Goal: Find specific page/section: Find specific page/section

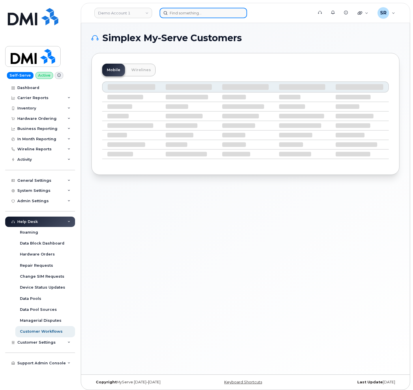
click at [195, 16] on input at bounding box center [202, 13] width 87 height 10
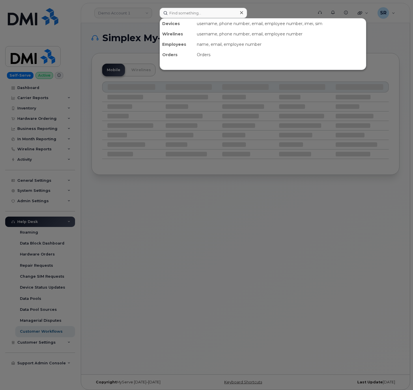
click at [150, 19] on div at bounding box center [206, 195] width 413 height 390
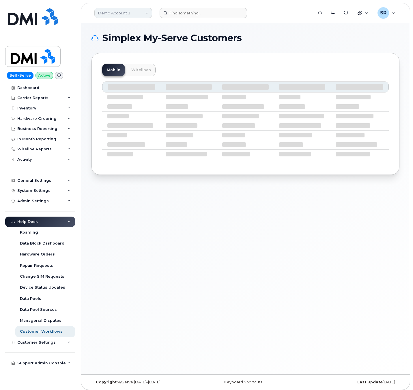
click at [140, 15] on link "Demo Account 1" at bounding box center [123, 13] width 58 height 10
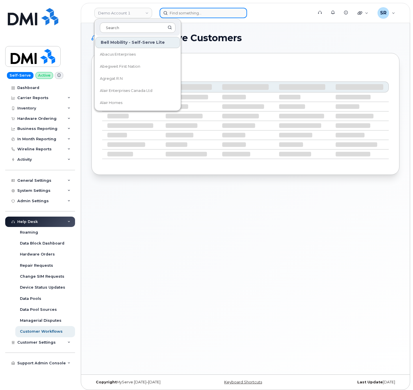
click at [174, 13] on input at bounding box center [202, 13] width 87 height 10
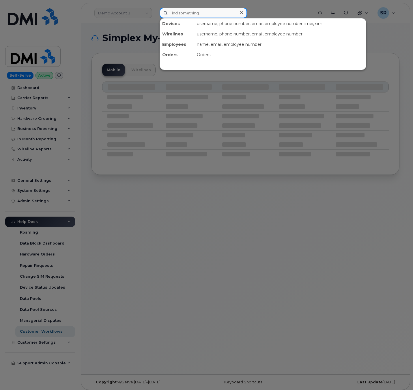
paste input "Judy Ulysse"
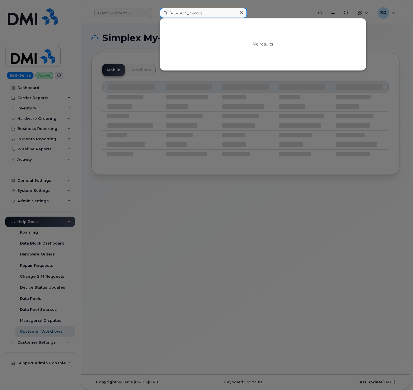
type input "Judy Ulysse"
click at [240, 13] on icon at bounding box center [241, 12] width 3 height 5
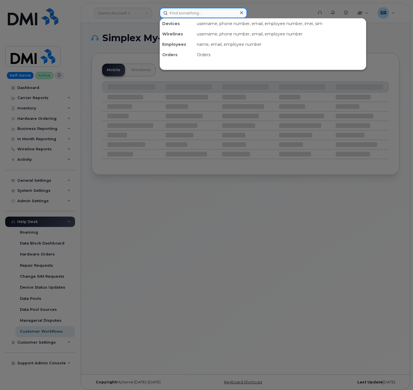
click at [188, 12] on input at bounding box center [202, 13] width 87 height 10
paste input "646-476-0710"
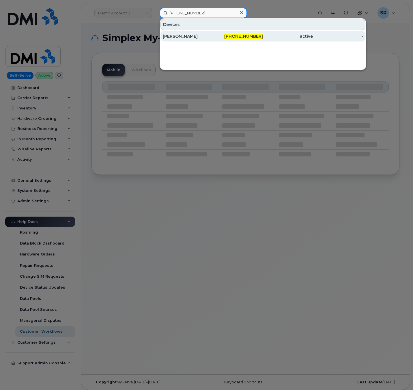
type input "646-476-0710"
click at [213, 41] on div "646-476-0710" at bounding box center [237, 36] width 50 height 10
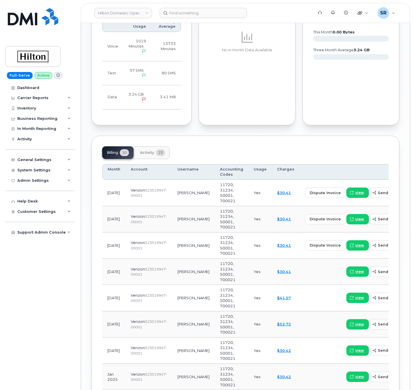
scroll to position [518, 0]
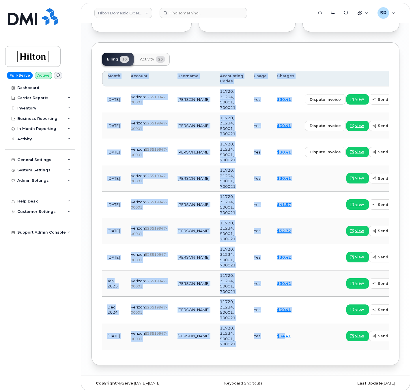
drag, startPoint x: 256, startPoint y: 343, endPoint x: 313, endPoint y: 342, distance: 56.8
click at [313, 342] on tr "[DATE] Verizon  523519947-00001 [PERSON_NAME] U 11720, 31234, 50001, 700021 Yes…" at bounding box center [267, 336] width 330 height 26
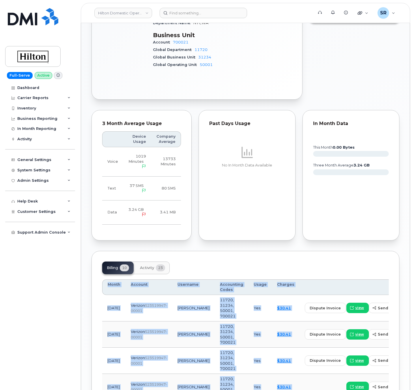
scroll to position [302, 0]
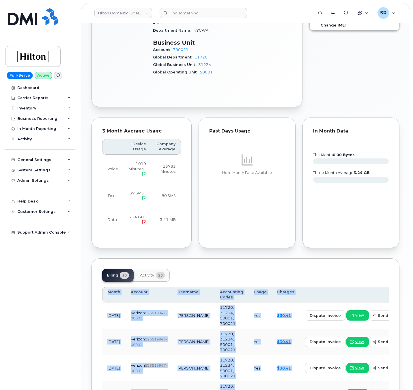
click at [158, 269] on button "Activity 23" at bounding box center [152, 275] width 34 height 13
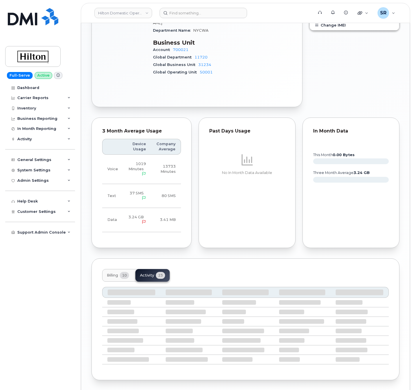
click at [118, 273] on span "Billing" at bounding box center [112, 275] width 11 height 5
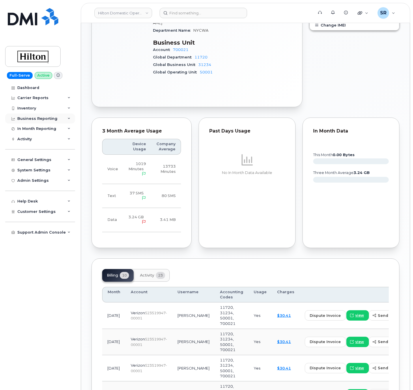
click at [68, 118] on icon at bounding box center [68, 118] width 3 height 3
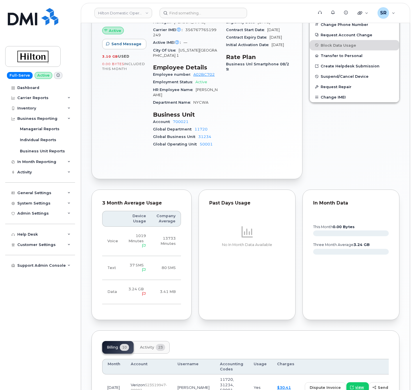
scroll to position [129, 0]
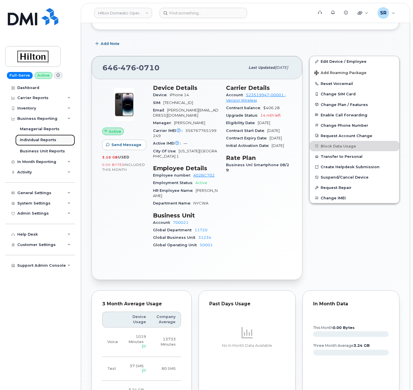
click at [55, 138] on link "Individual Reports" at bounding box center [45, 140] width 60 height 11
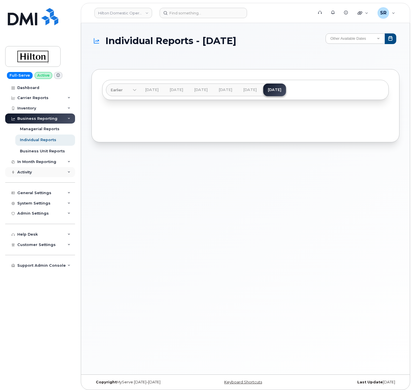
click at [70, 174] on div "Activity" at bounding box center [40, 172] width 70 height 10
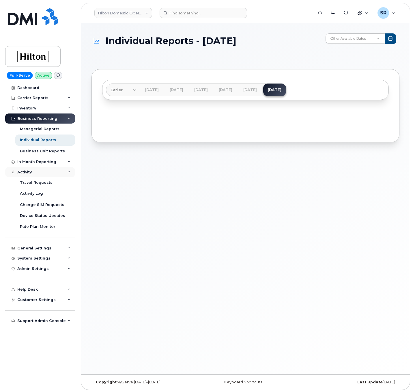
click at [67, 175] on div "Activity" at bounding box center [40, 172] width 70 height 10
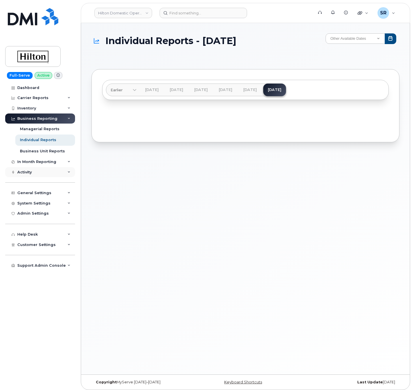
click at [67, 175] on div "Activity" at bounding box center [40, 172] width 70 height 10
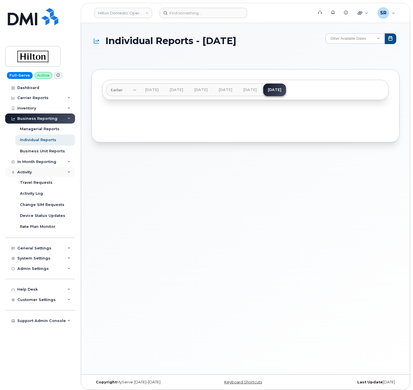
click at [67, 175] on div "Activity" at bounding box center [40, 172] width 70 height 10
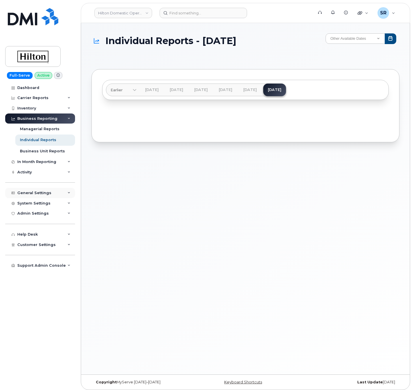
click at [65, 194] on div "General Settings" at bounding box center [40, 193] width 70 height 10
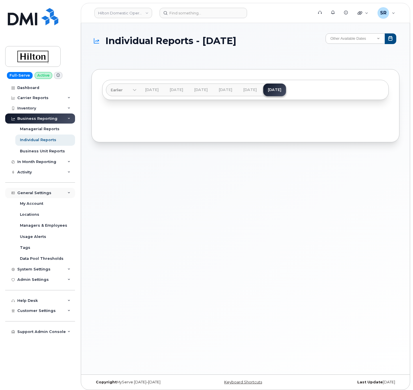
click at [65, 194] on div "General Settings" at bounding box center [40, 193] width 70 height 10
